Goal: Transaction & Acquisition: Purchase product/service

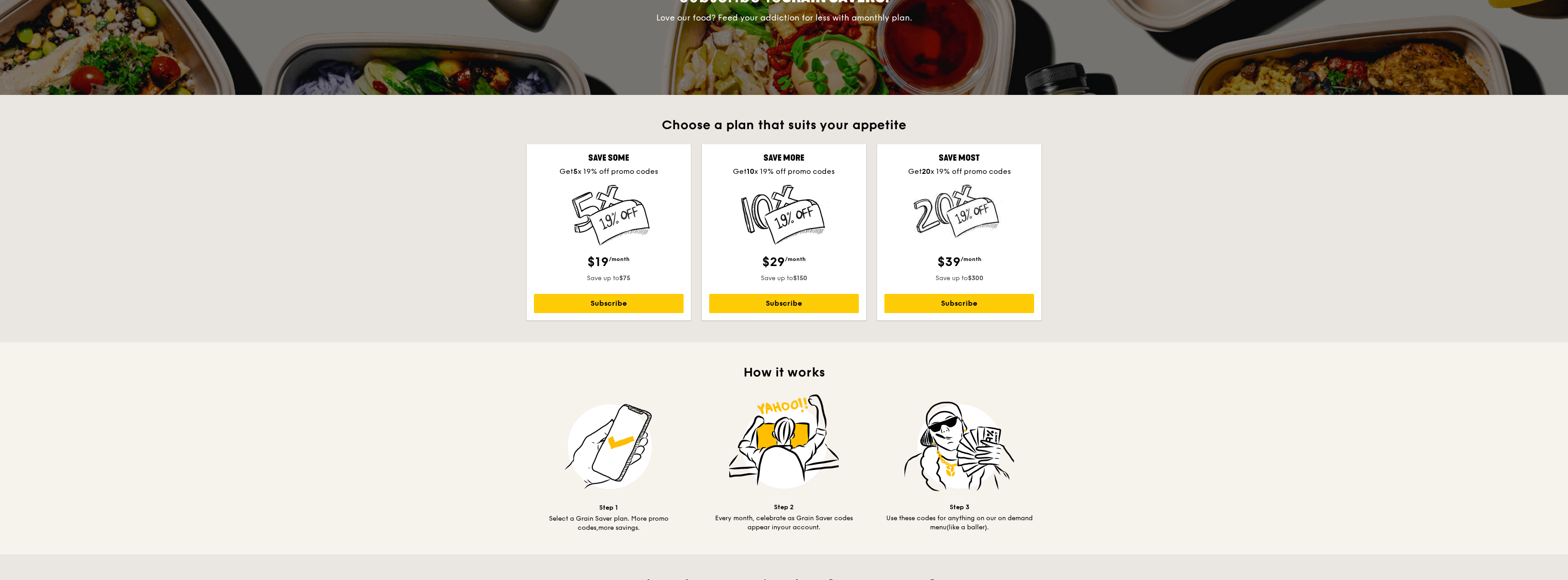
scroll to position [137, 0]
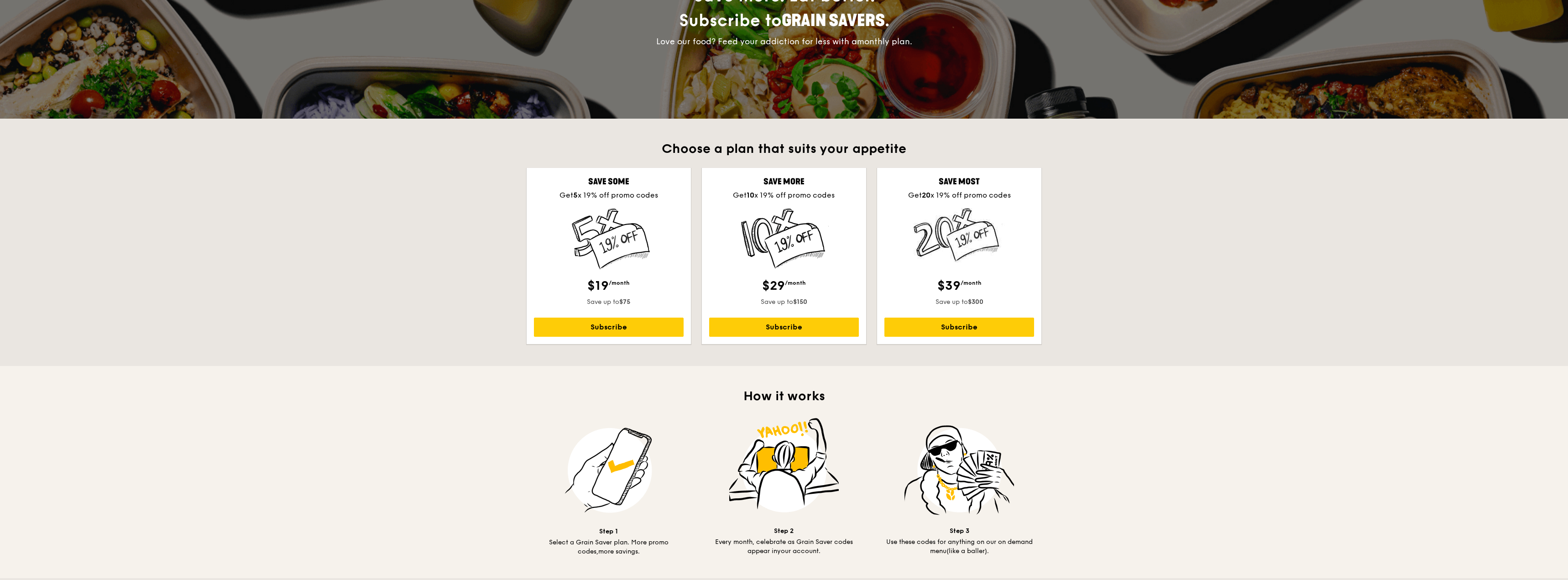
click at [1128, 233] on div "Choose a plan that suits your appetite Save some Get 5 x 19% off promo codes $1…" at bounding box center [784, 242] width 1568 height 247
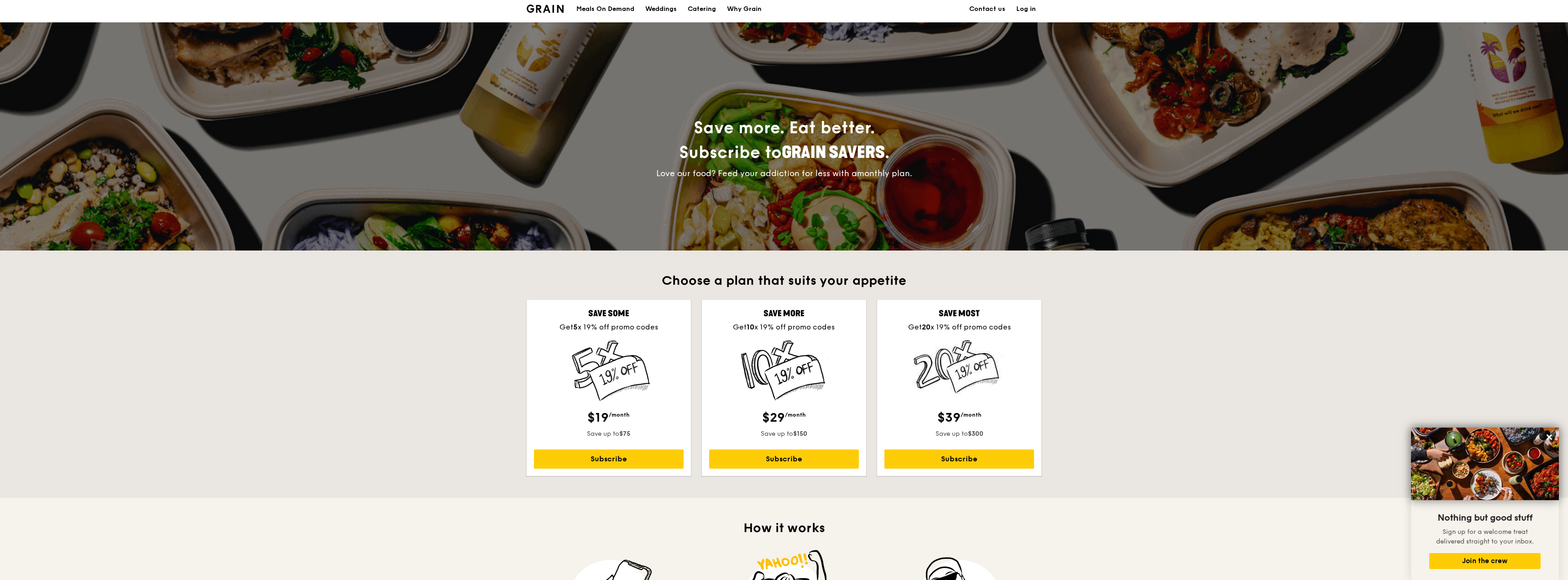
scroll to position [0, 0]
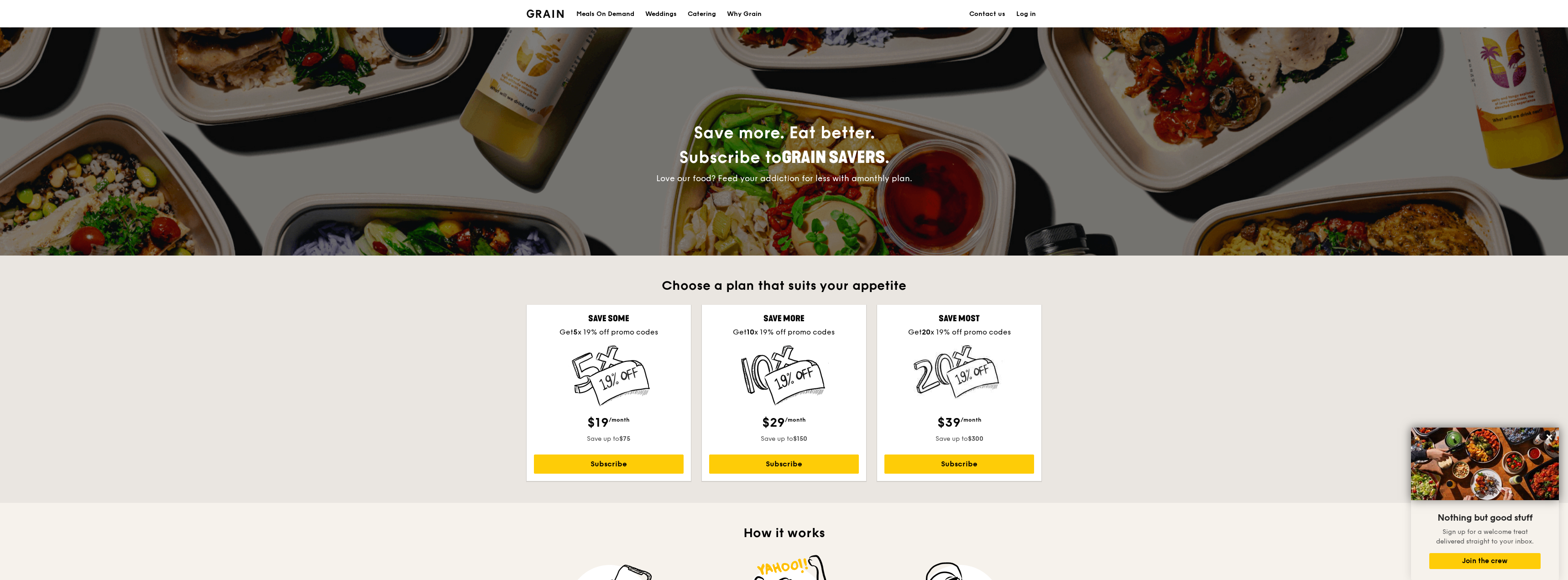
click at [615, 12] on div "Meals On Demand" at bounding box center [605, 14] width 58 height 27
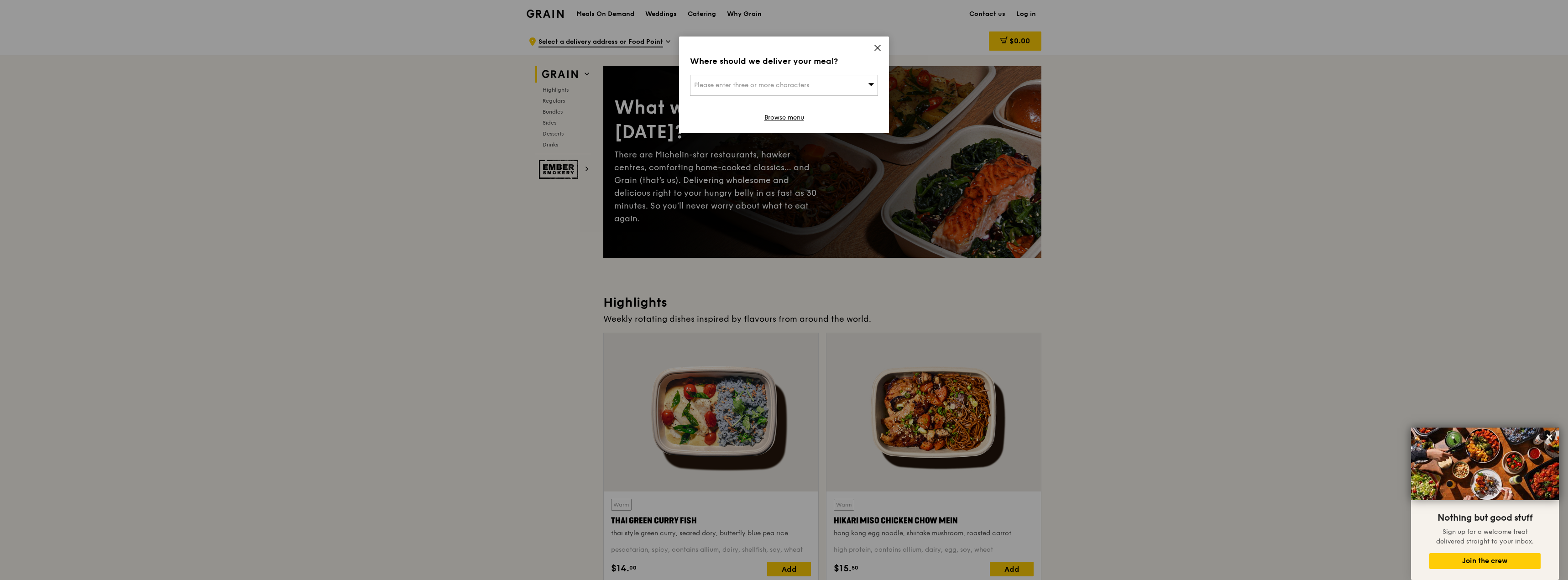
click at [852, 88] on div "Please enter three or more characters" at bounding box center [784, 85] width 188 height 21
type input "387869"
click at [797, 103] on div "11 Lorong 39 Geylang" at bounding box center [761, 104] width 135 height 9
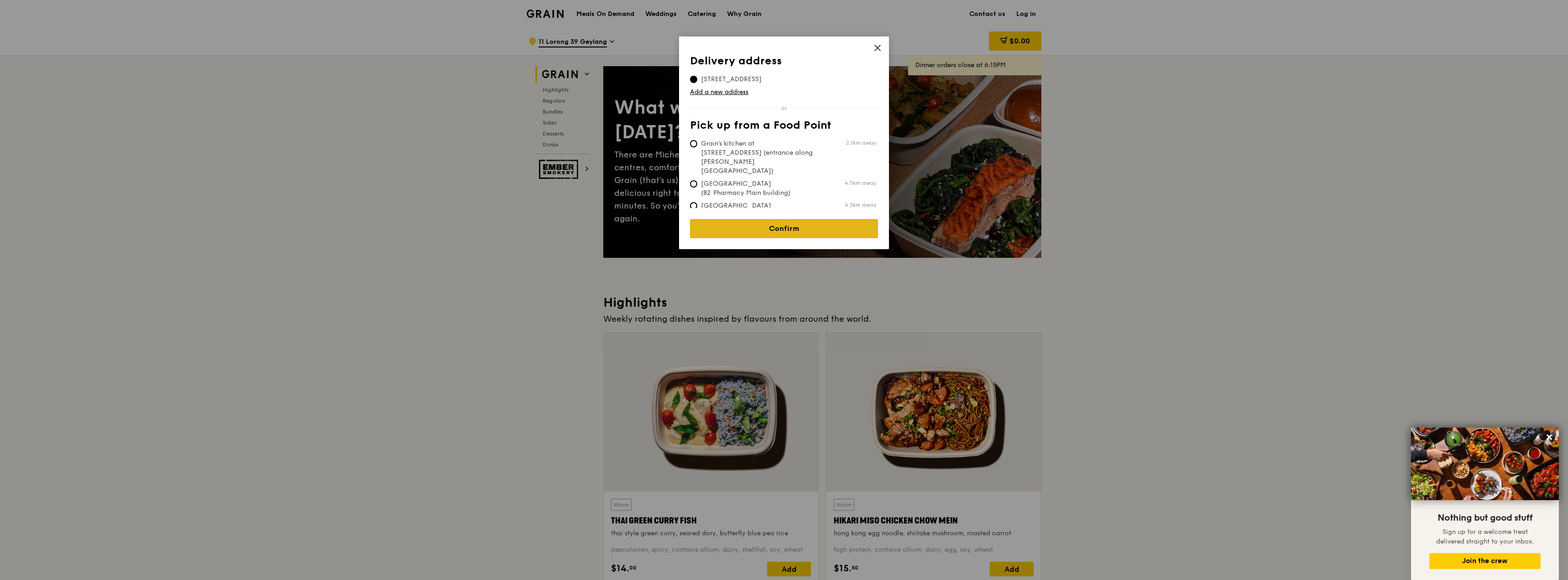
click at [807, 225] on link "Confirm" at bounding box center [784, 228] width 188 height 19
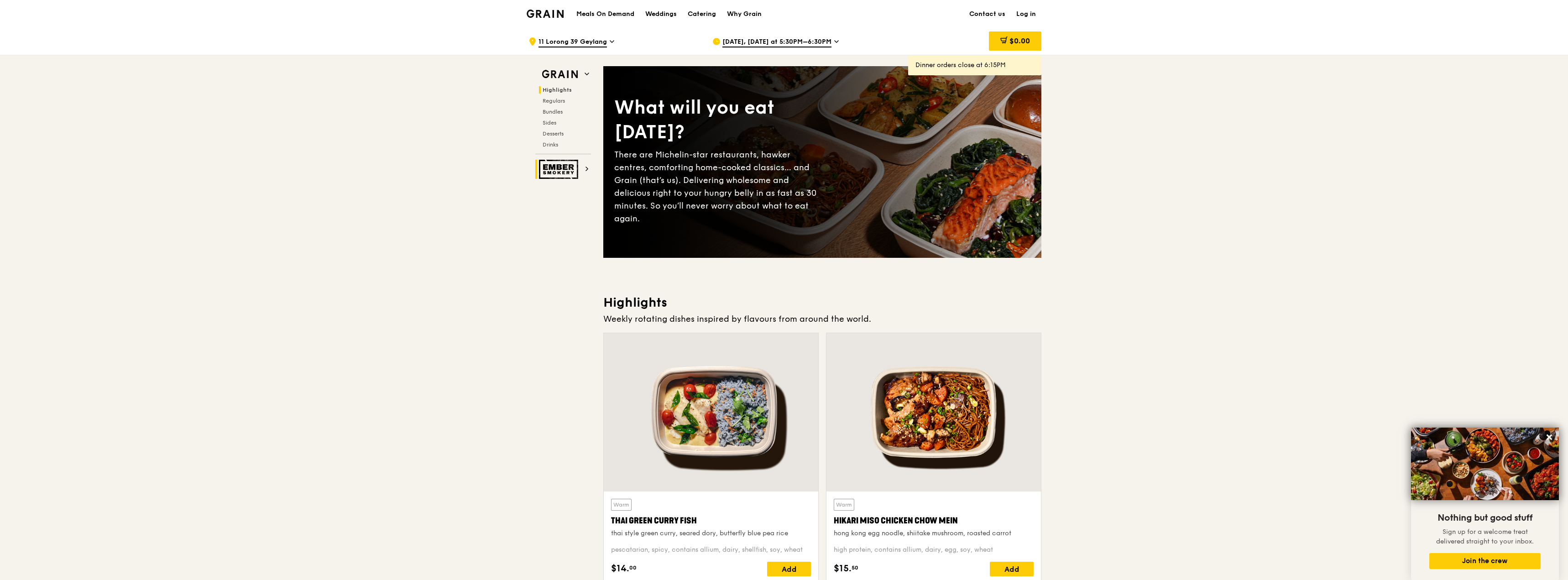
click at [589, 170] on h2 "Ember Smokery" at bounding box center [562, 169] width 56 height 19
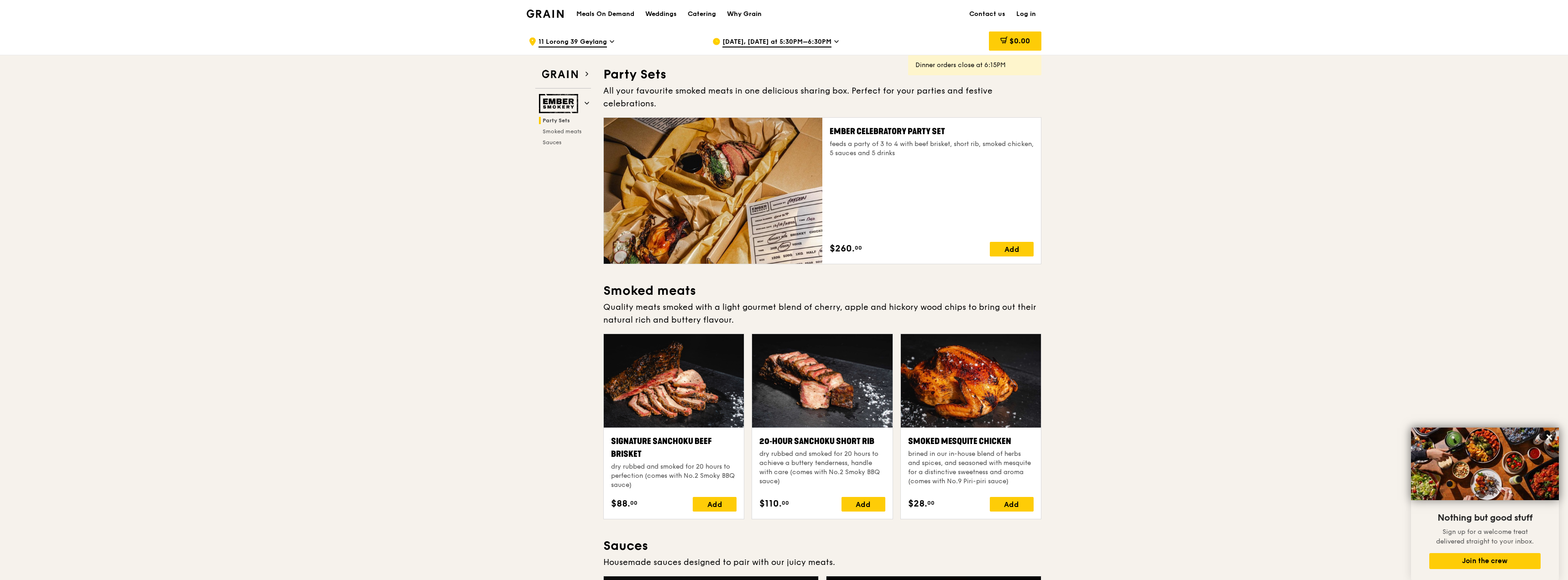
click at [762, 11] on link "Why Grain" at bounding box center [744, 14] width 46 height 27
